Goal: Task Accomplishment & Management: Use online tool/utility

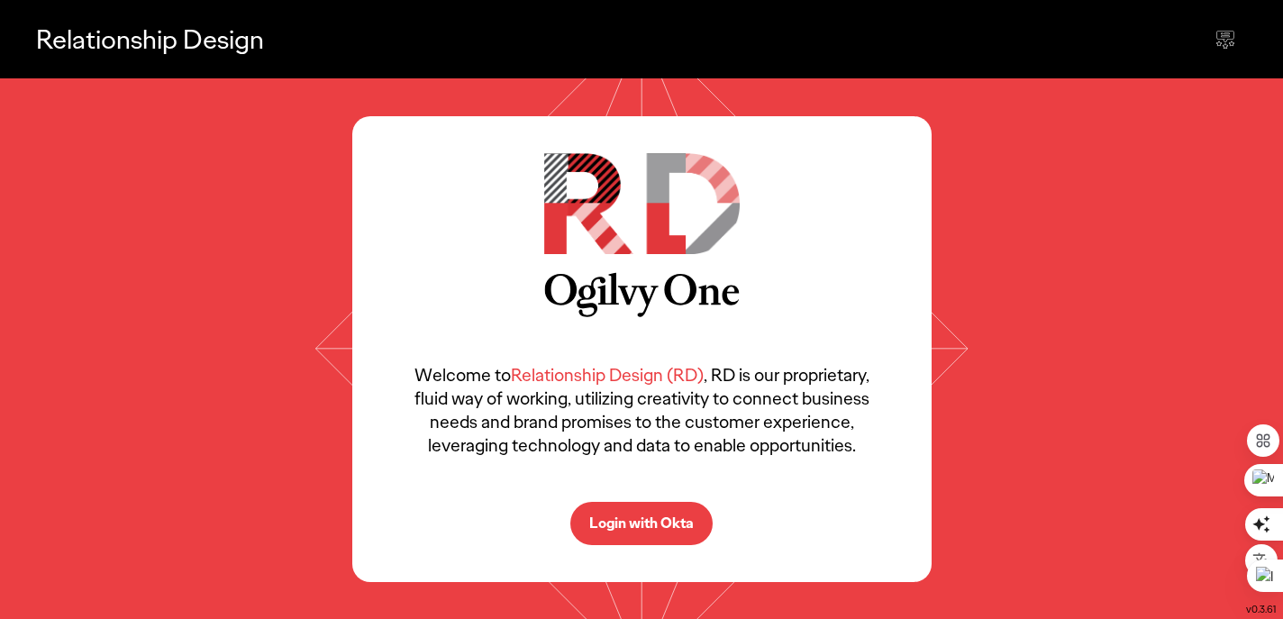
click at [663, 537] on button "Login with Okta" at bounding box center [641, 523] width 142 height 43
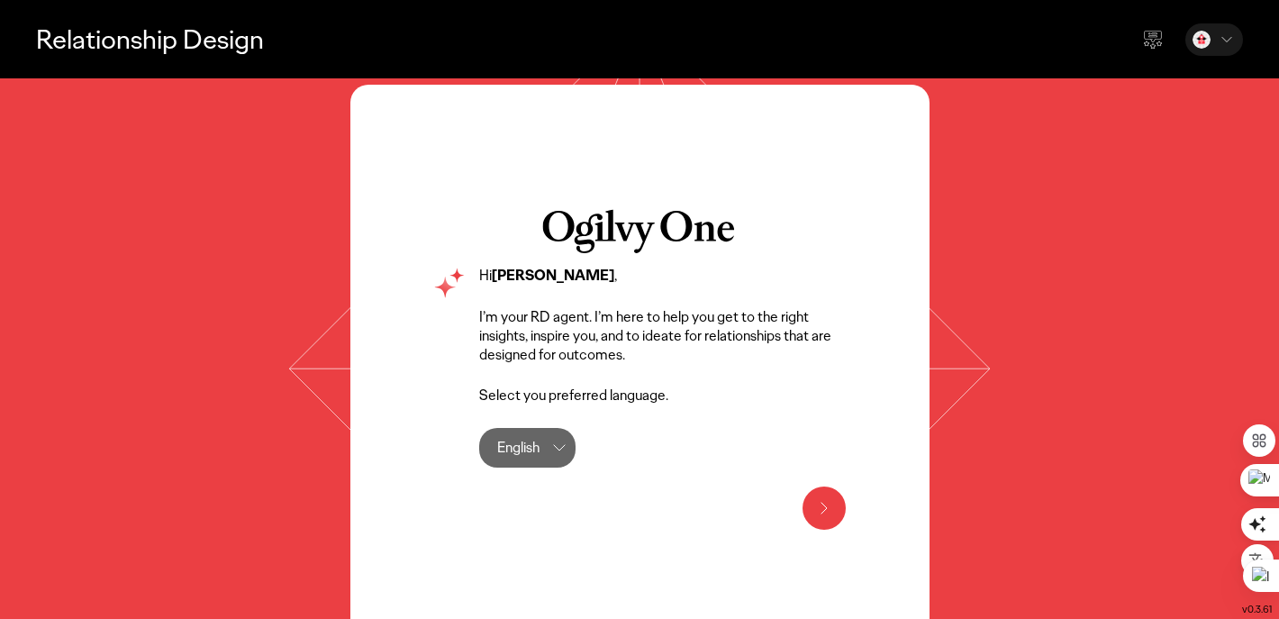
click at [551, 451] on icon at bounding box center [560, 448] width 22 height 22
click at [703, 460] on div "Hi [PERSON_NAME] , I’m your RD agent. I’m here to help you get to the right ins…" at bounding box center [662, 367] width 367 height 201
click at [804, 497] on div at bounding box center [824, 507] width 43 height 43
click at [824, 514] on icon at bounding box center [824, 508] width 22 height 22
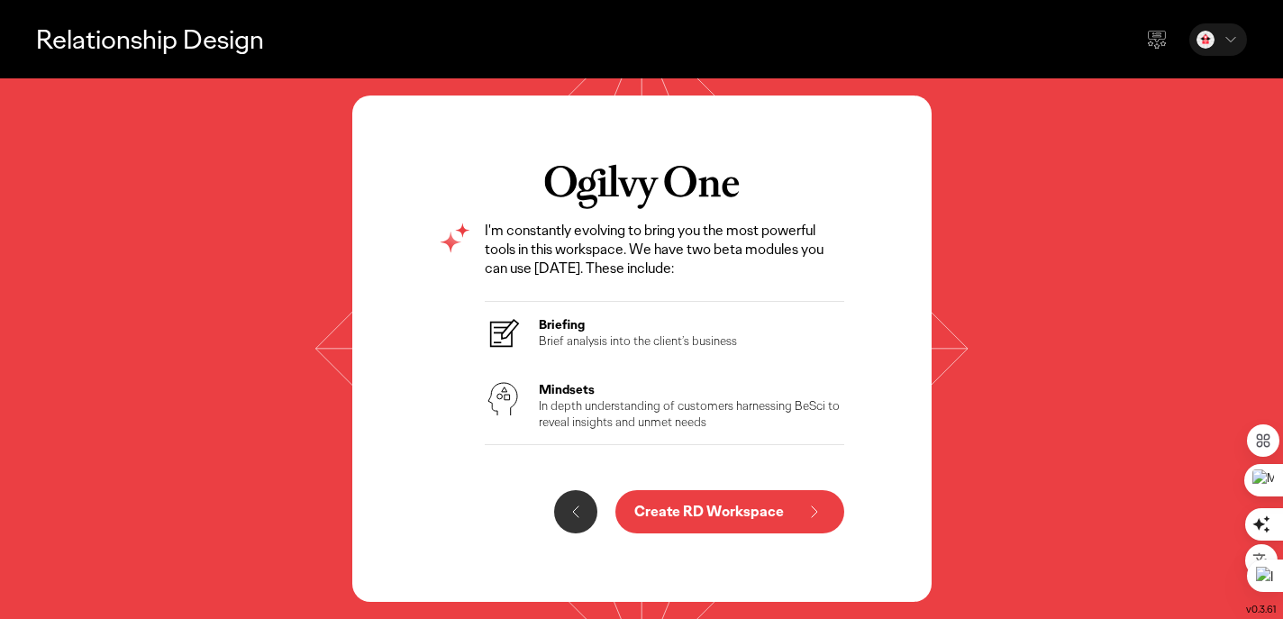
click at [745, 519] on p "Create RD Workspace" at bounding box center [709, 511] width 150 height 14
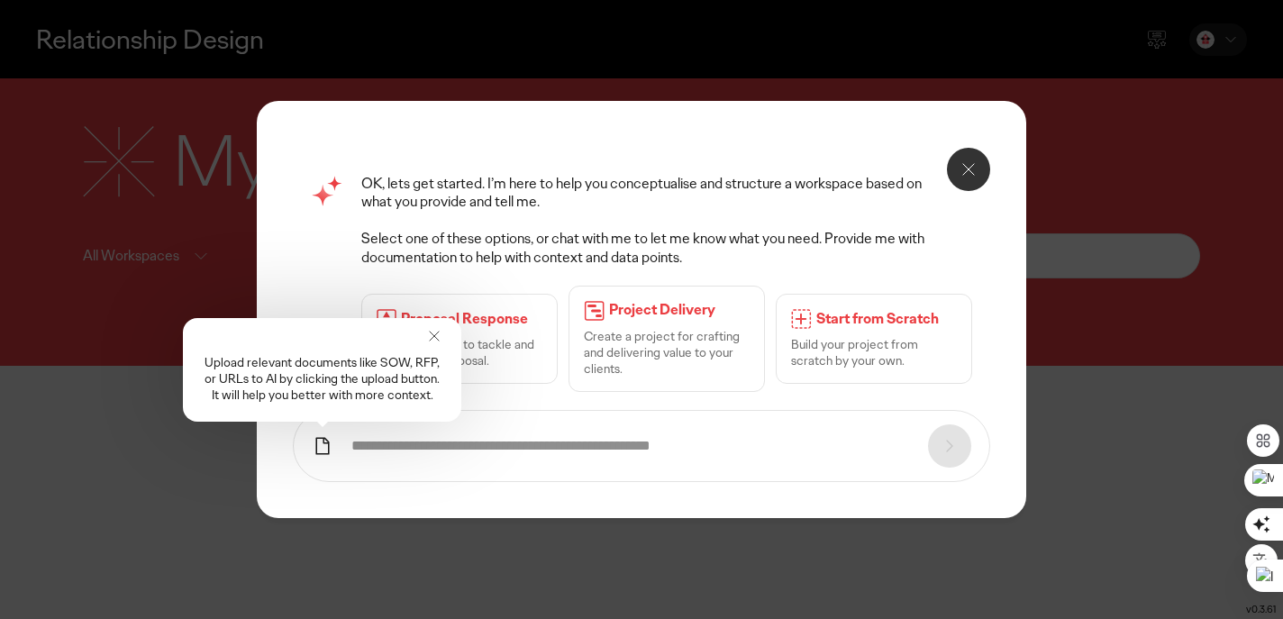
click at [970, 259] on p "Select one of these options, or chat with me to let me know what you need. Prov…" at bounding box center [666, 249] width 611 height 38
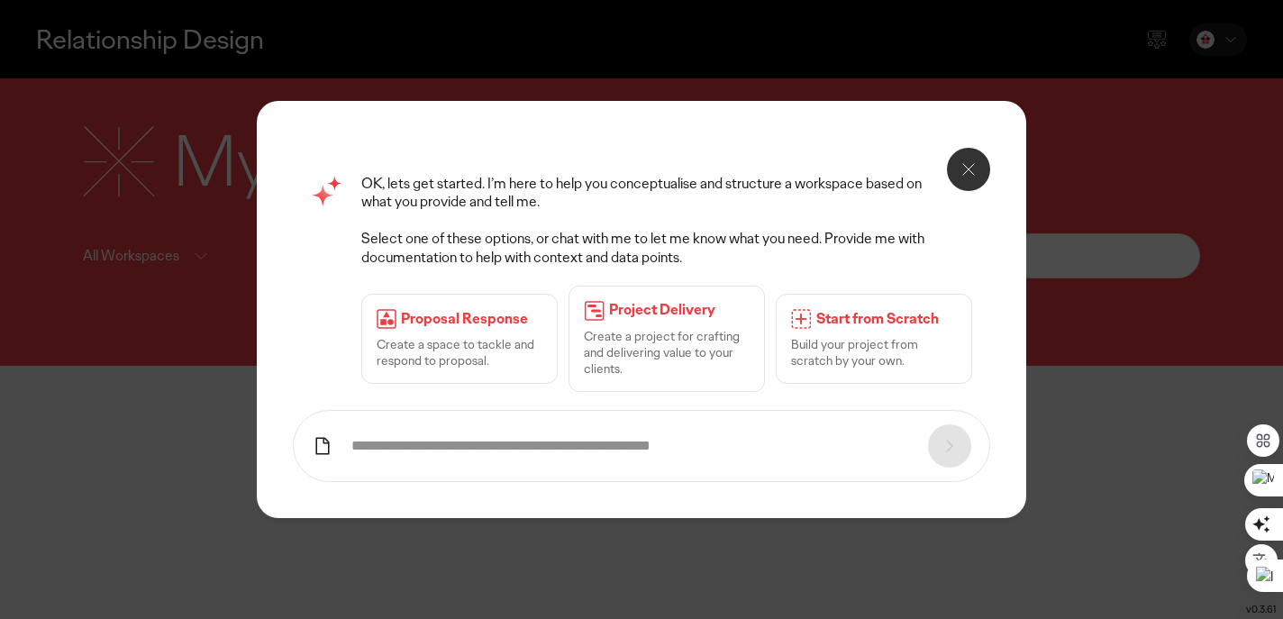
click at [56, 193] on div "OK, lets get started. I’m here to help you conceptualise and structure a worksp…" at bounding box center [641, 309] width 1283 height 619
